Goal: Find specific page/section: Find specific page/section

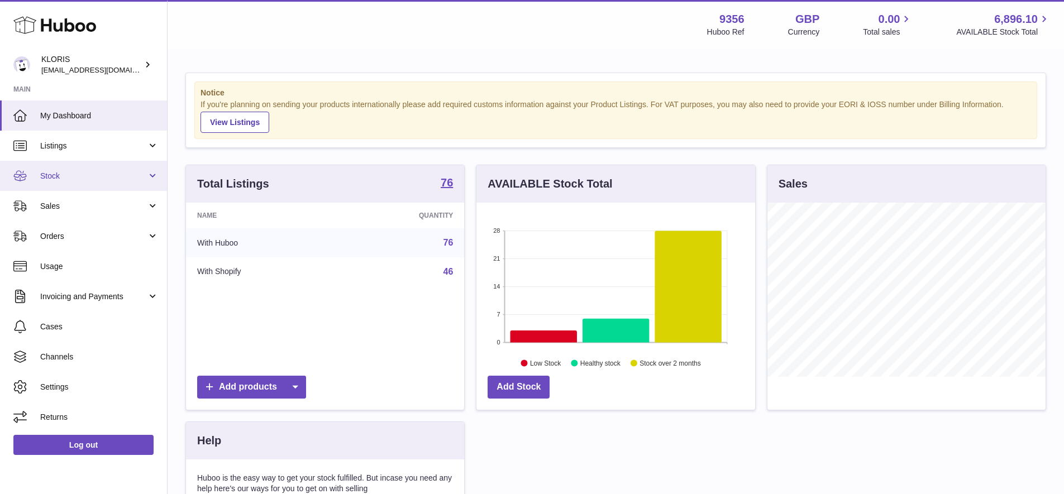
scroll to position [174, 279]
click at [49, 203] on span "Sales" at bounding box center [93, 206] width 107 height 11
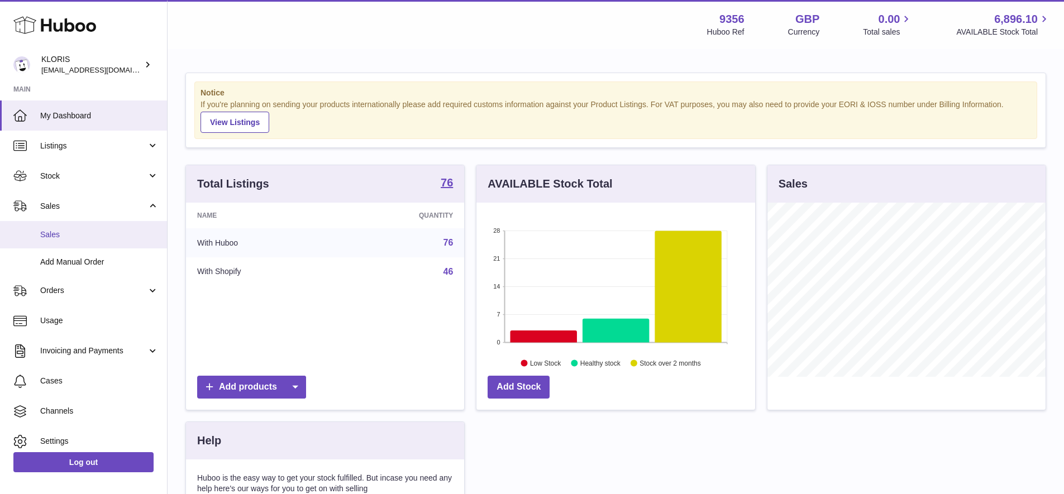
click at [52, 233] on span "Sales" at bounding box center [99, 234] width 118 height 11
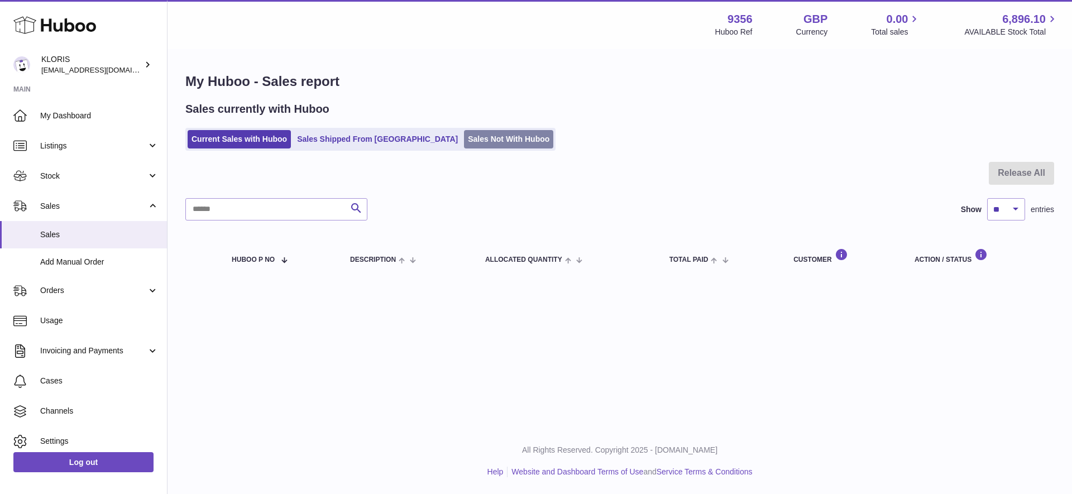
click at [464, 133] on link "Sales Not With Huboo" at bounding box center [508, 139] width 89 height 18
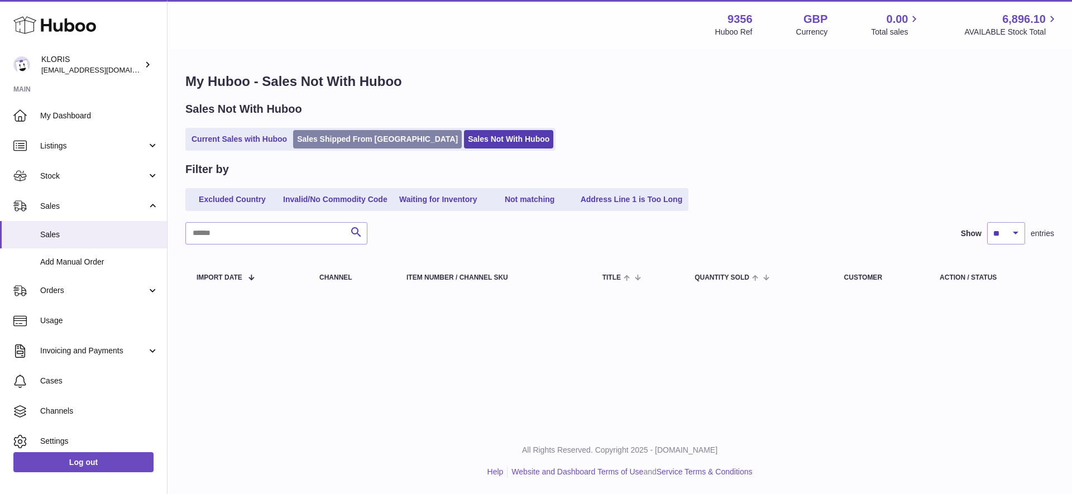
click at [338, 140] on link "Sales Shipped From [GEOGRAPHIC_DATA]" at bounding box center [377, 139] width 169 height 18
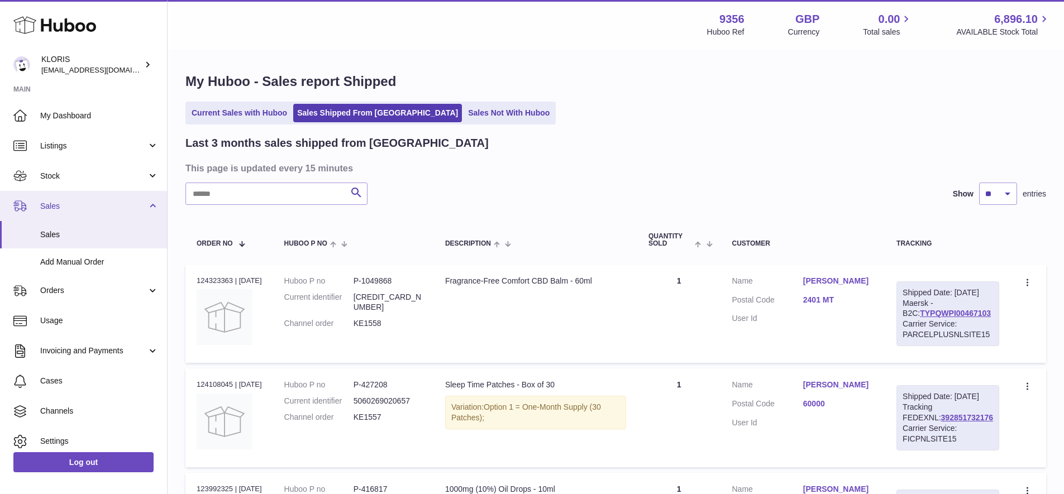
click at [60, 203] on span "Sales" at bounding box center [93, 206] width 107 height 11
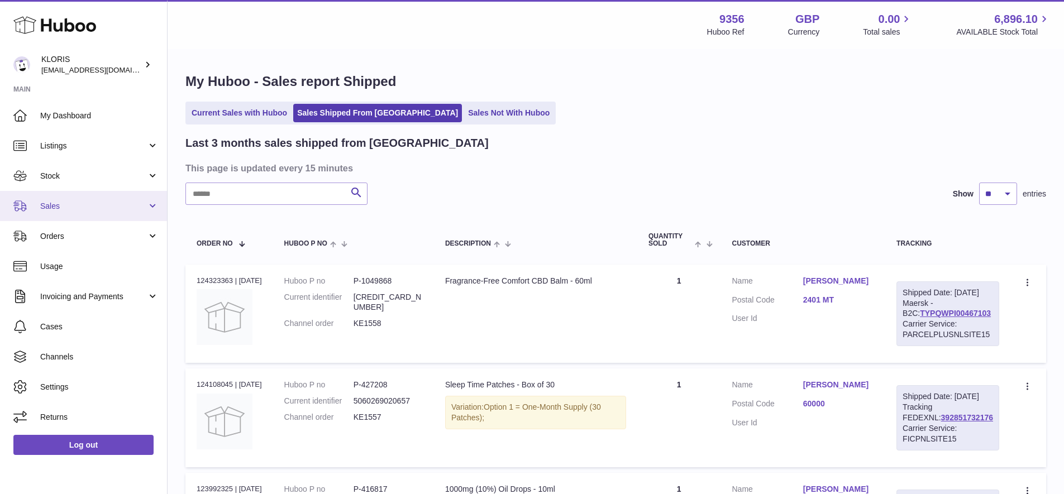
click at [61, 203] on span "Sales" at bounding box center [93, 206] width 107 height 11
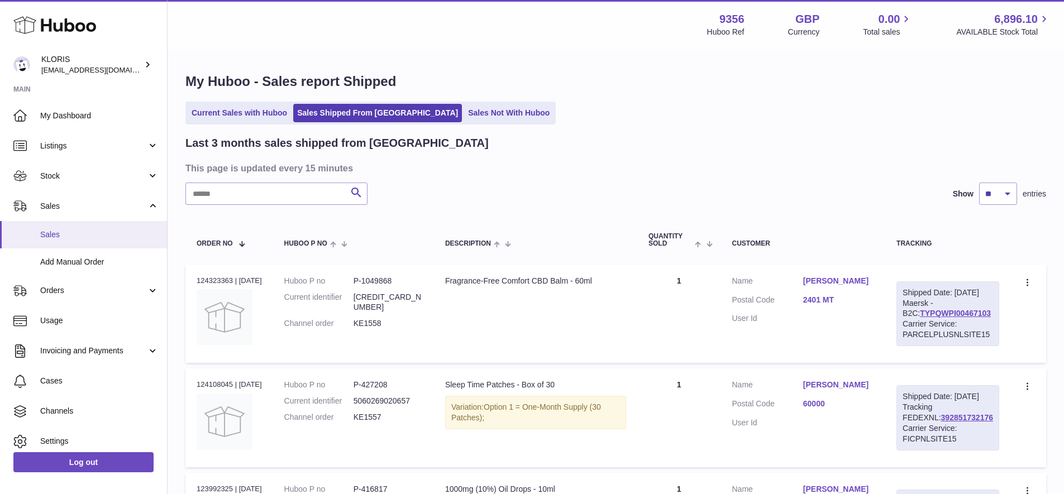
click at [53, 231] on span "Sales" at bounding box center [99, 234] width 118 height 11
